Goal: Communication & Community: Answer question/provide support

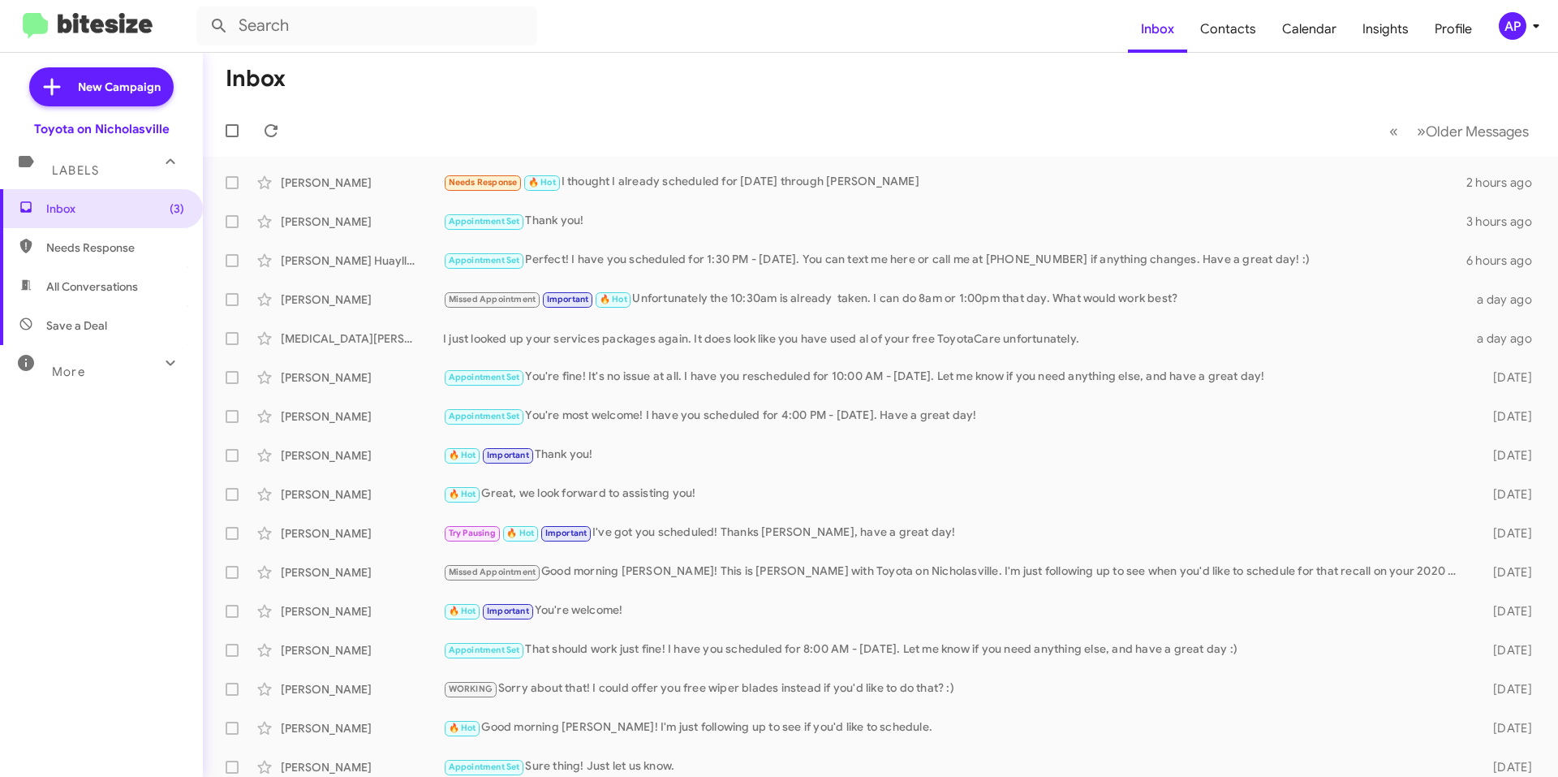
click at [93, 303] on span "All Conversations" at bounding box center [101, 286] width 203 height 39
type input "in:all-conversations"
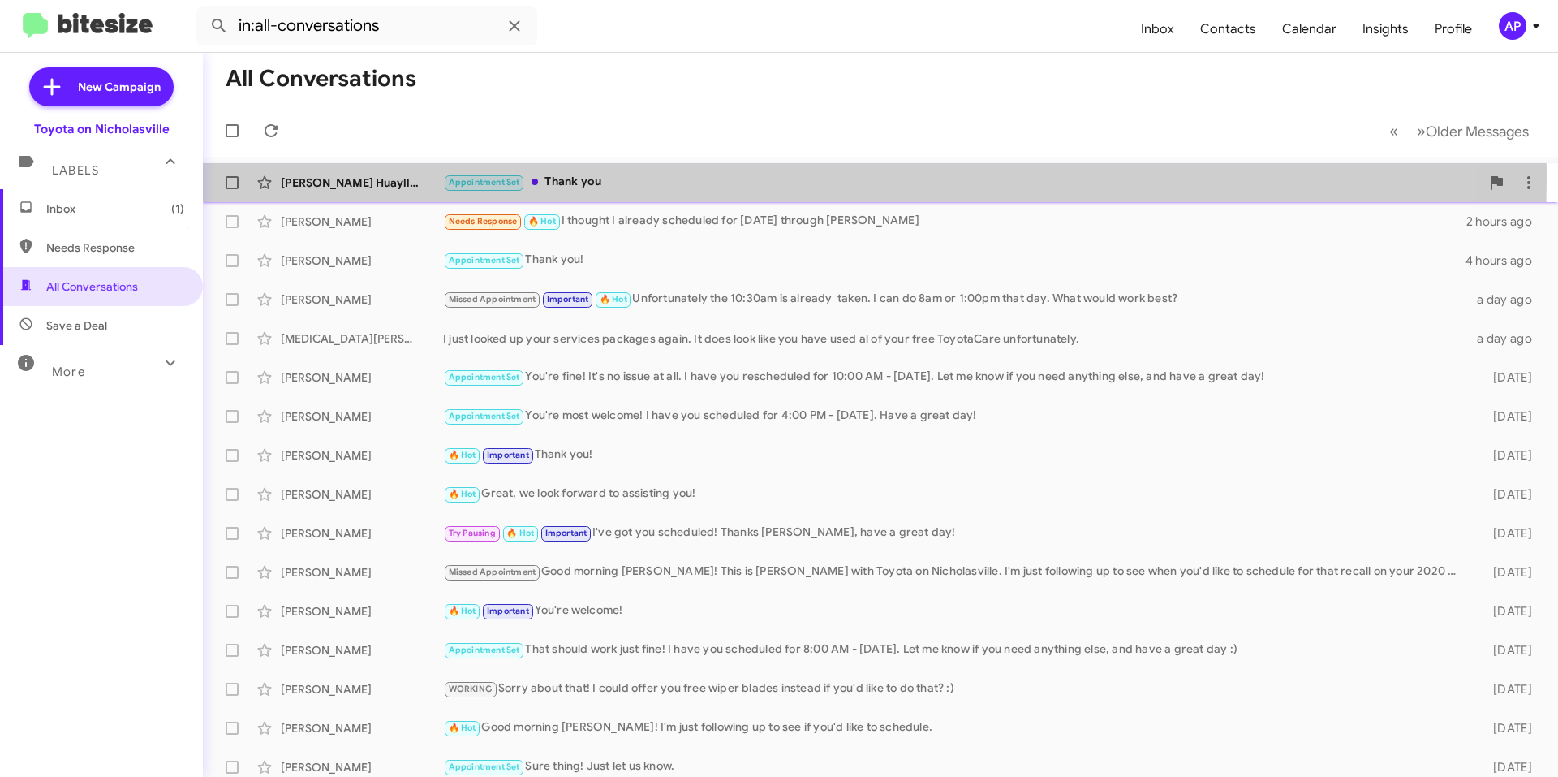
click at [687, 176] on div "Appointment Set Thank you" at bounding box center [961, 182] width 1037 height 19
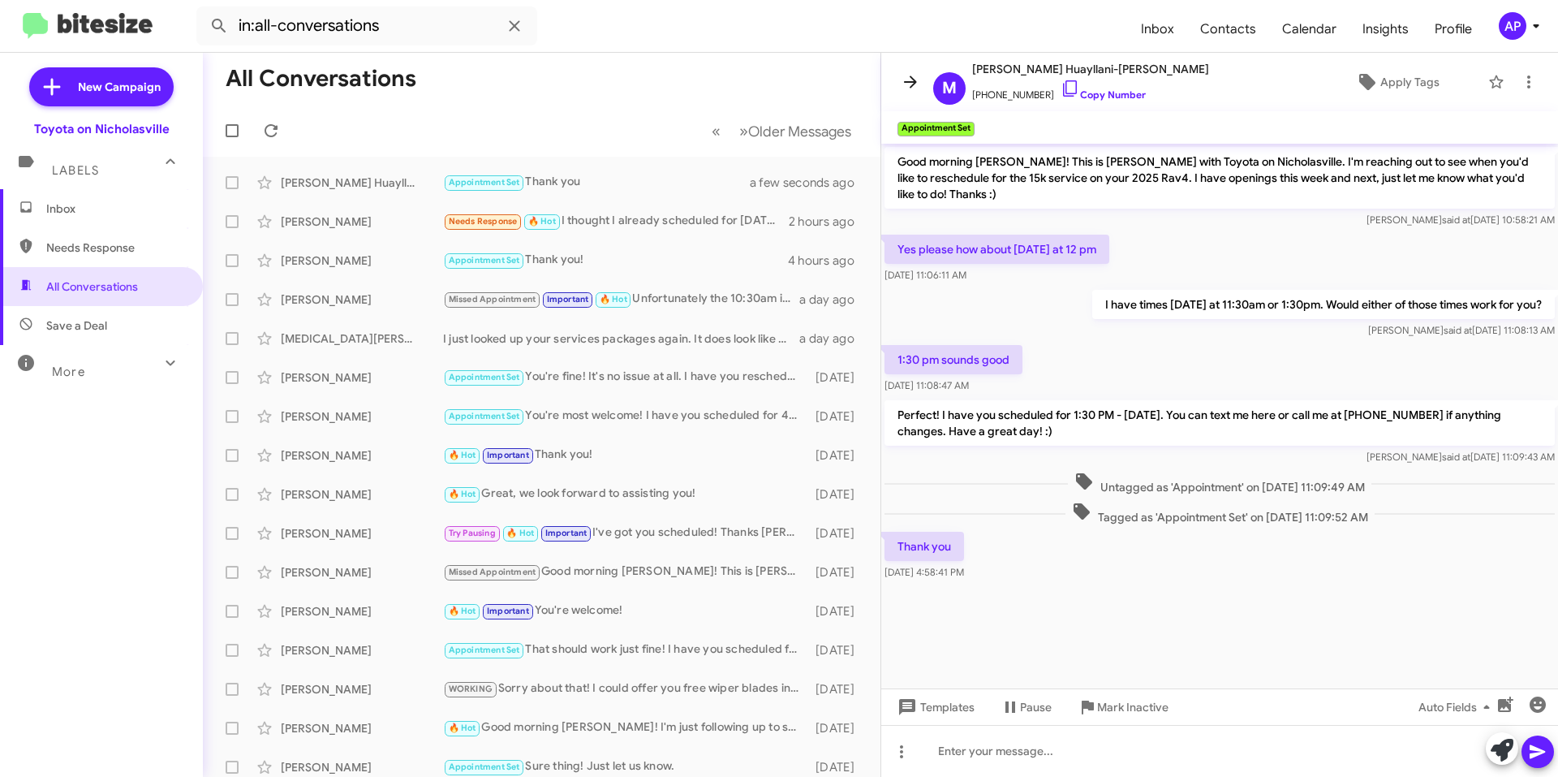
click at [904, 82] on icon at bounding box center [910, 81] width 19 height 19
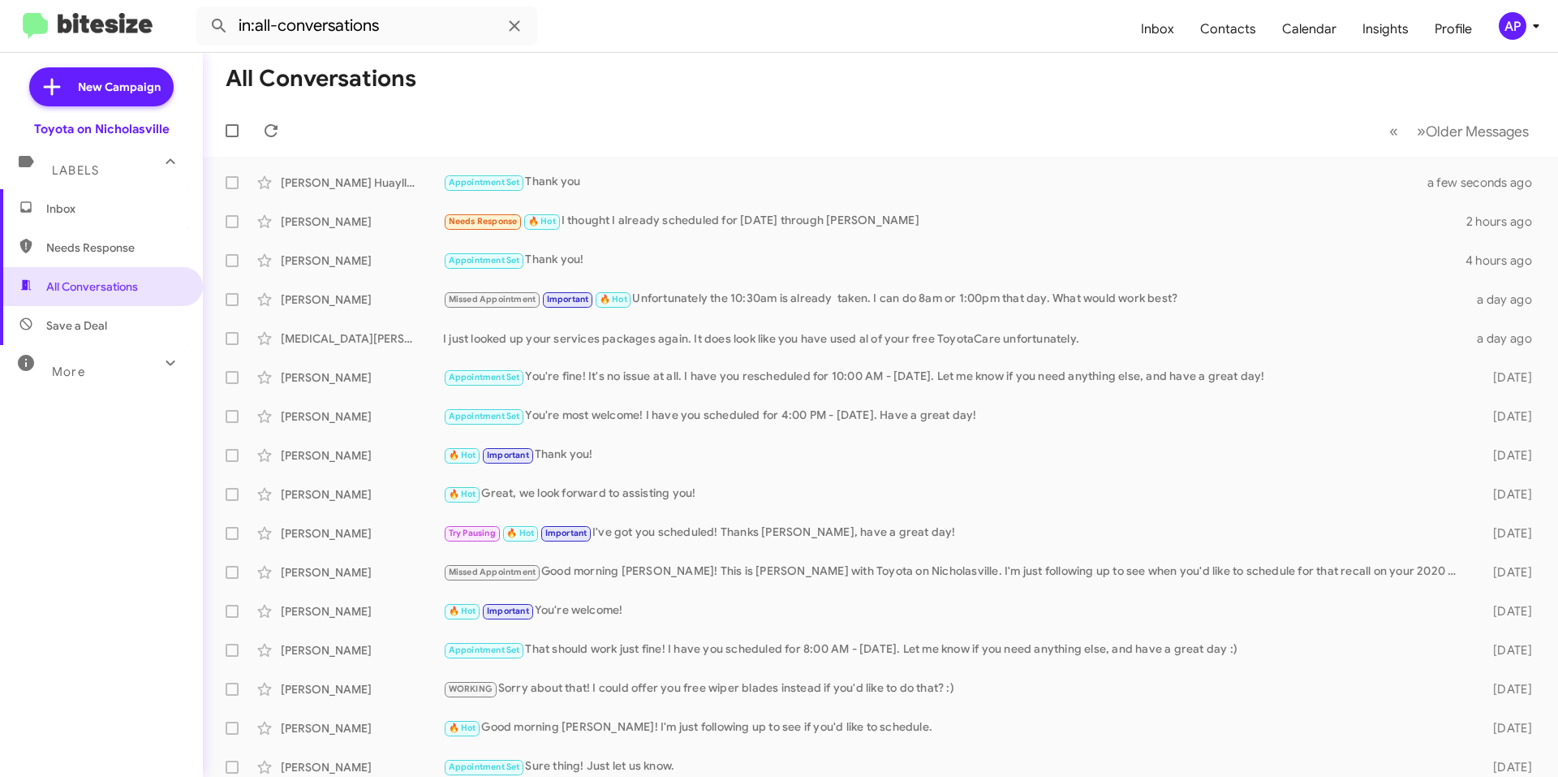
click at [132, 203] on span "Inbox" at bounding box center [115, 208] width 138 height 16
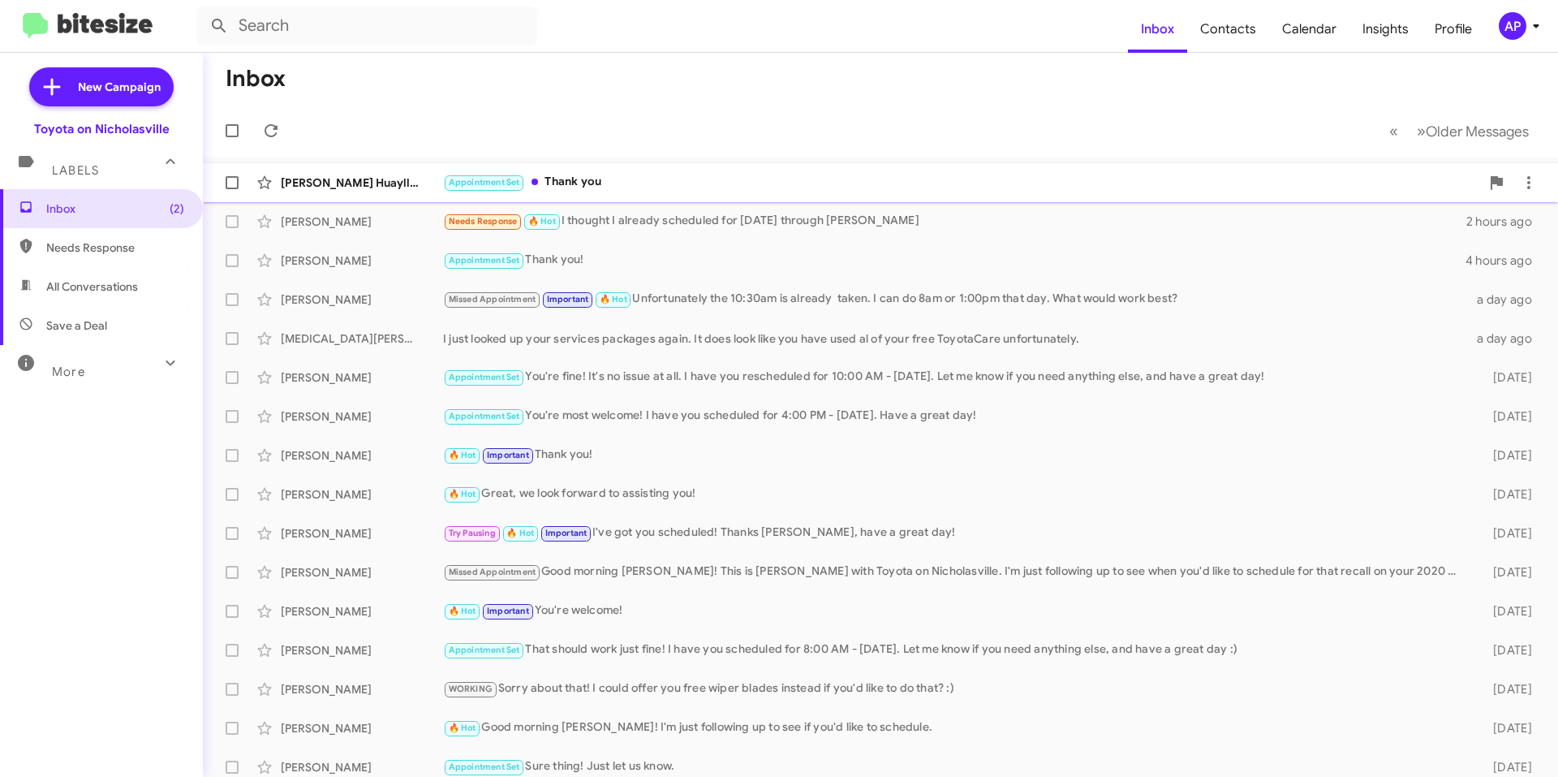
click at [614, 170] on div "[PERSON_NAME] Huayllani-[PERSON_NAME] Appointment Set Thank you 2 minutes ago" at bounding box center [881, 182] width 1330 height 32
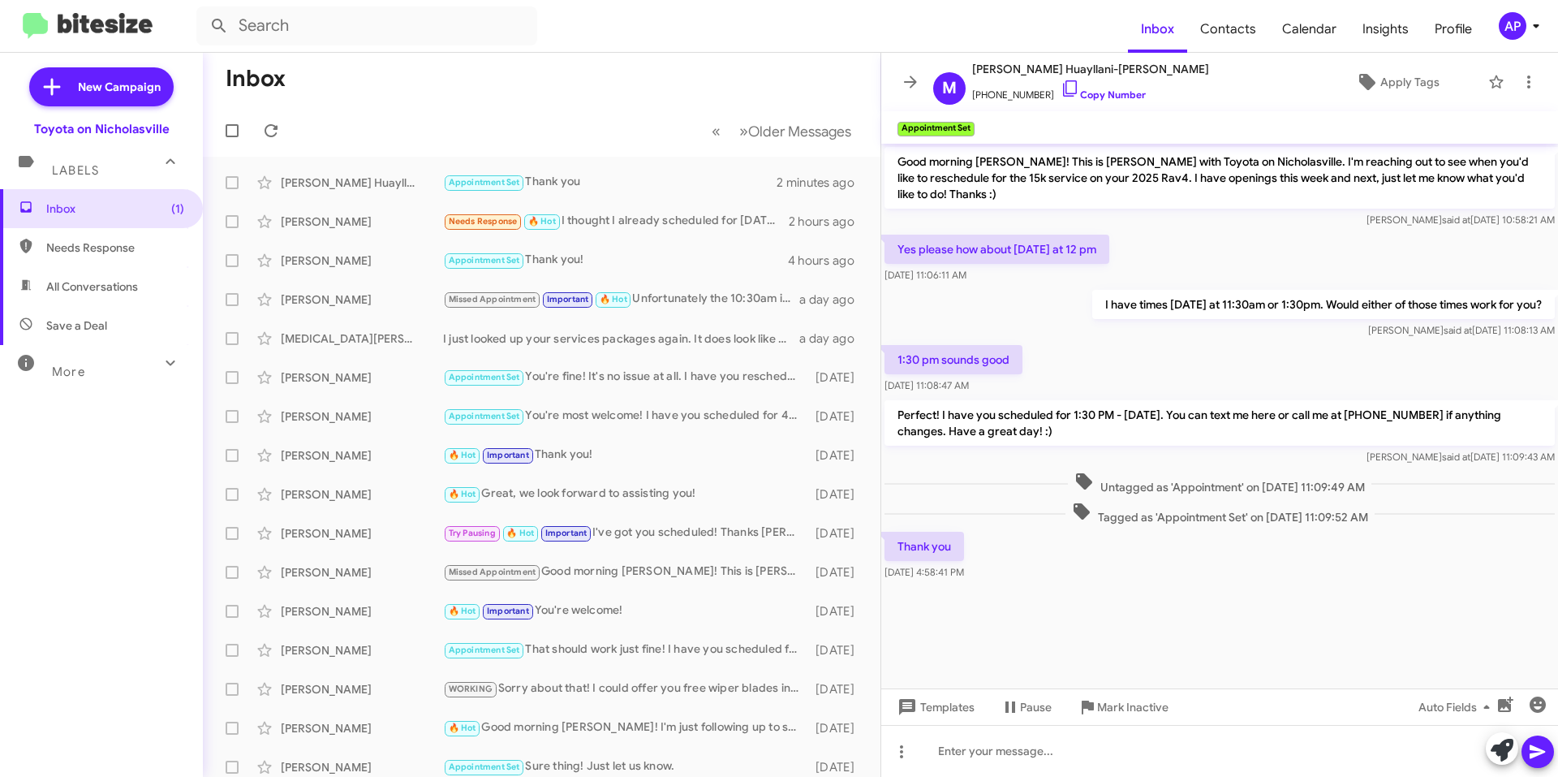
drag, startPoint x: 920, startPoint y: 77, endPoint x: 884, endPoint y: 75, distance: 36.6
click at [920, 77] on span at bounding box center [910, 81] width 32 height 19
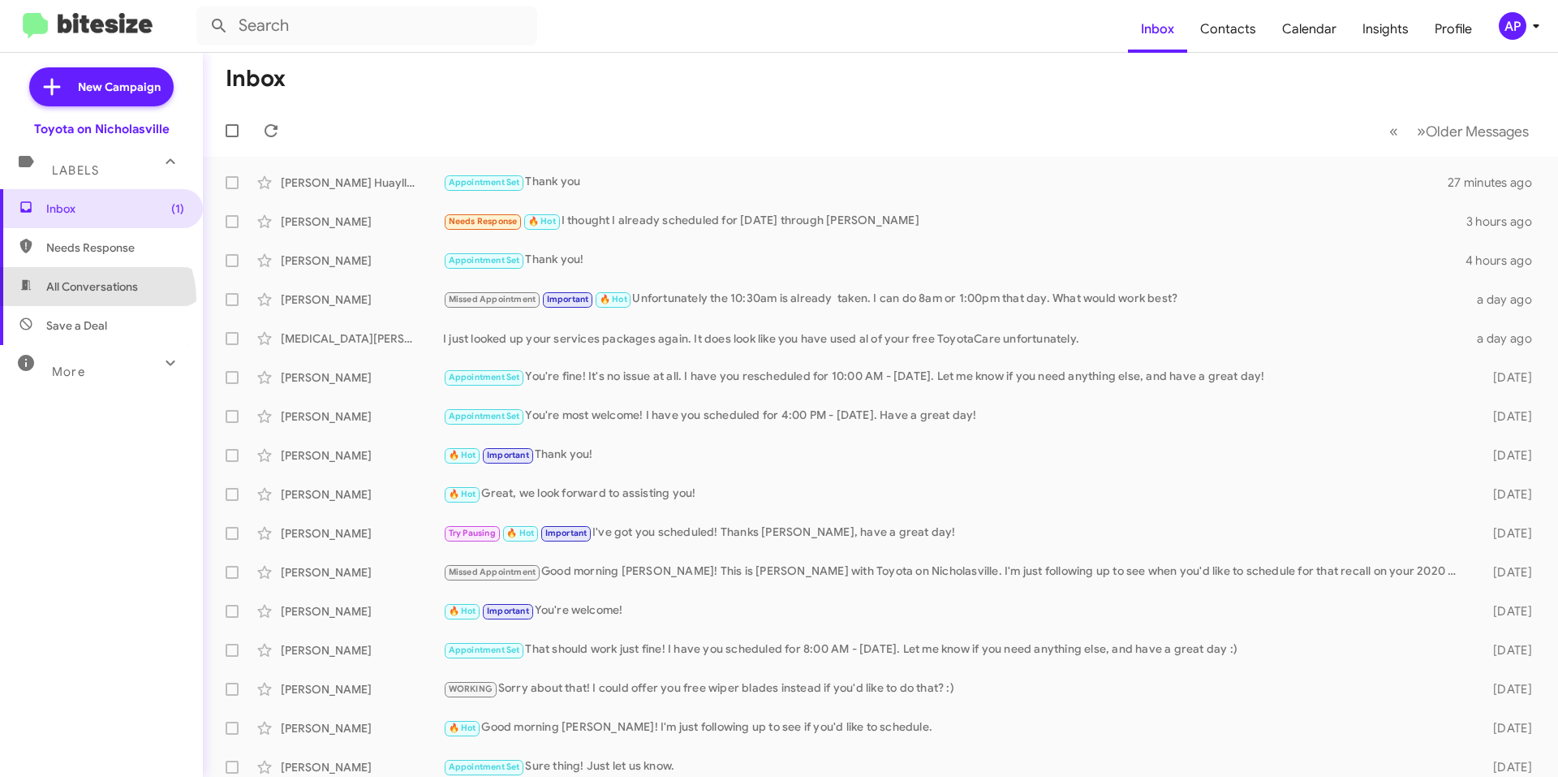
click at [95, 300] on span "All Conversations" at bounding box center [101, 286] width 203 height 39
type input "in:all-conversations"
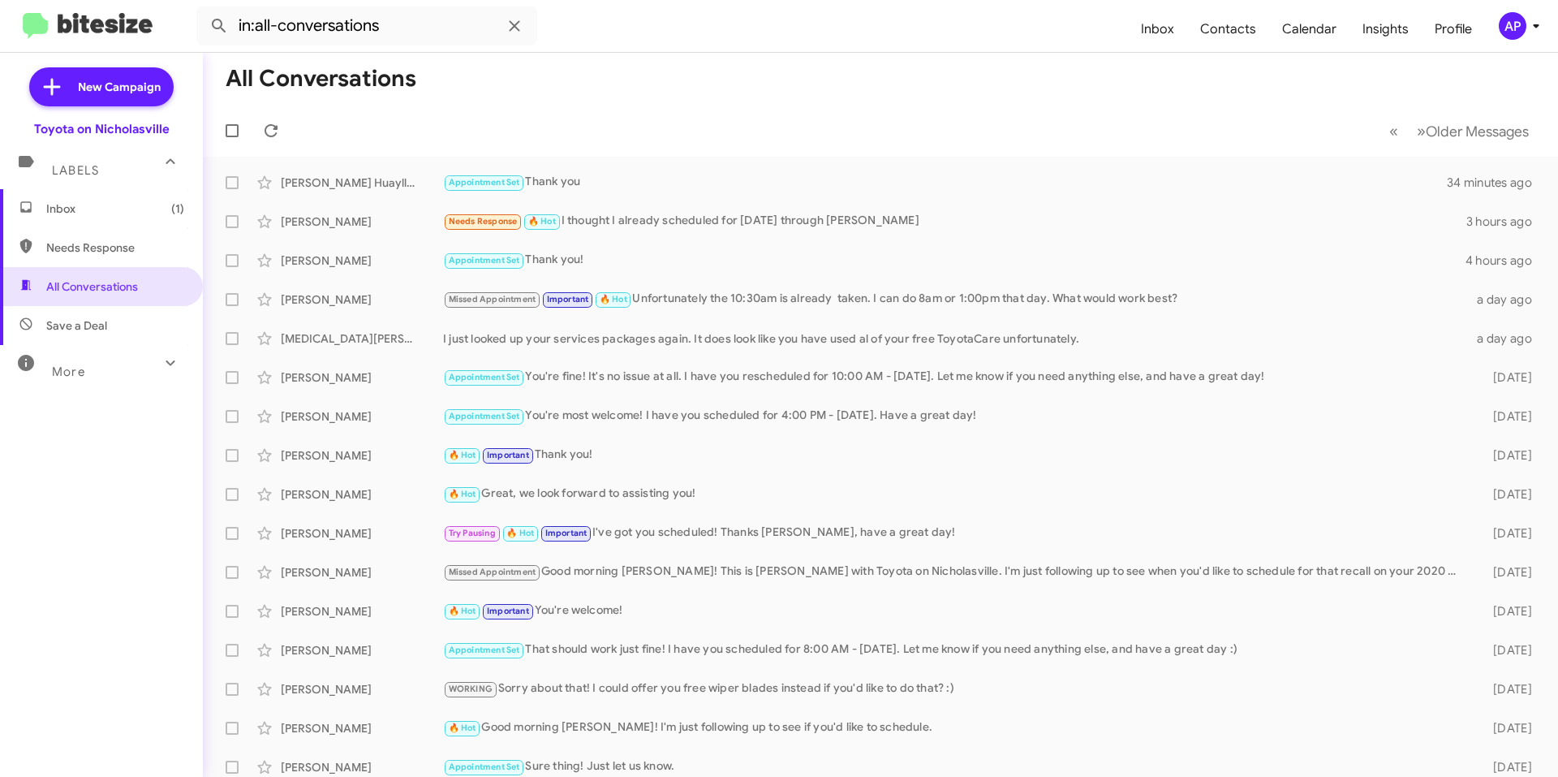
click at [87, 224] on span "Inbox (1)" at bounding box center [101, 208] width 203 height 39
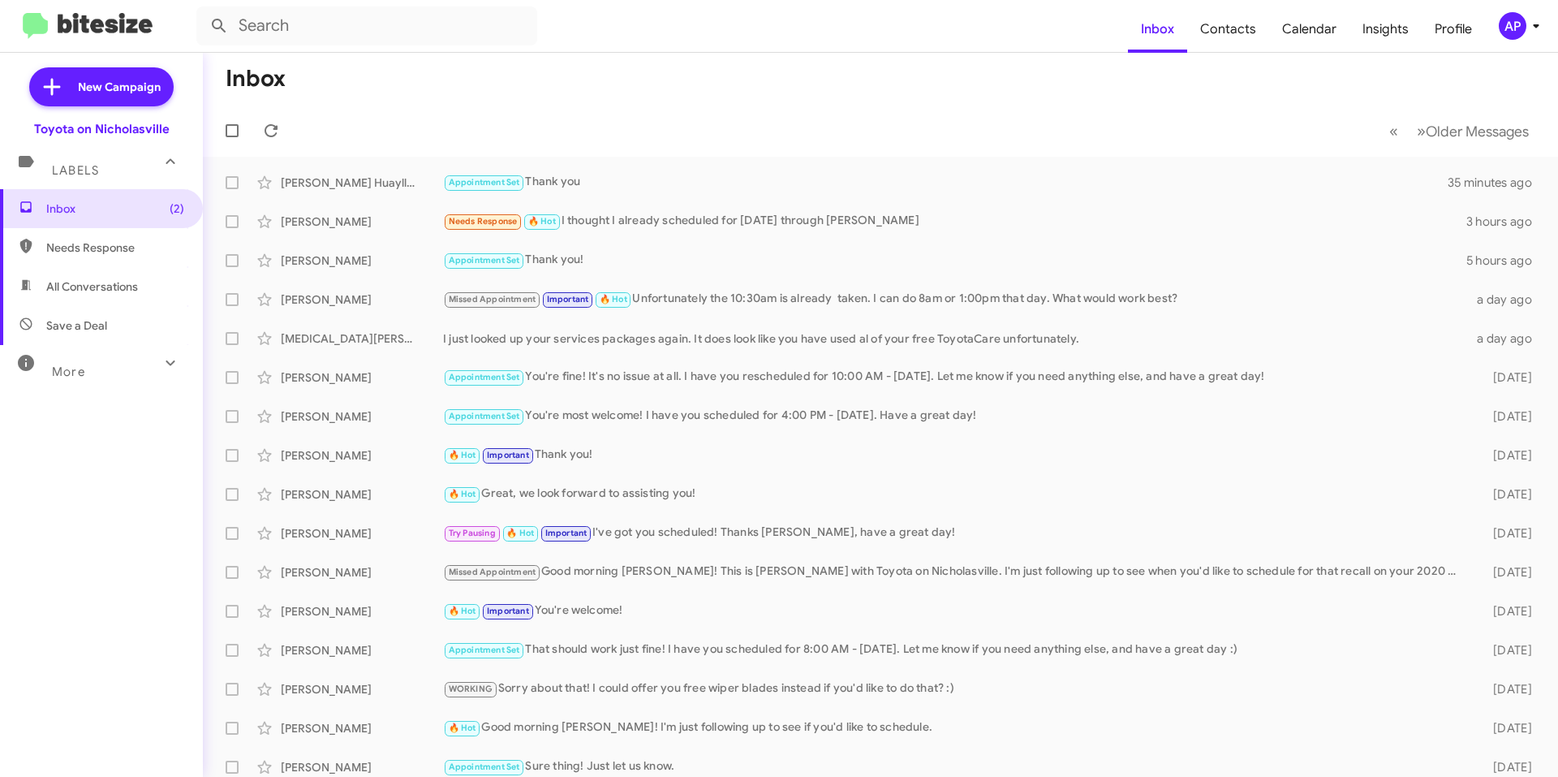
click at [93, 293] on span "All Conversations" at bounding box center [92, 286] width 92 height 16
type input "in:all-conversations"
